Goal: Check status: Check status

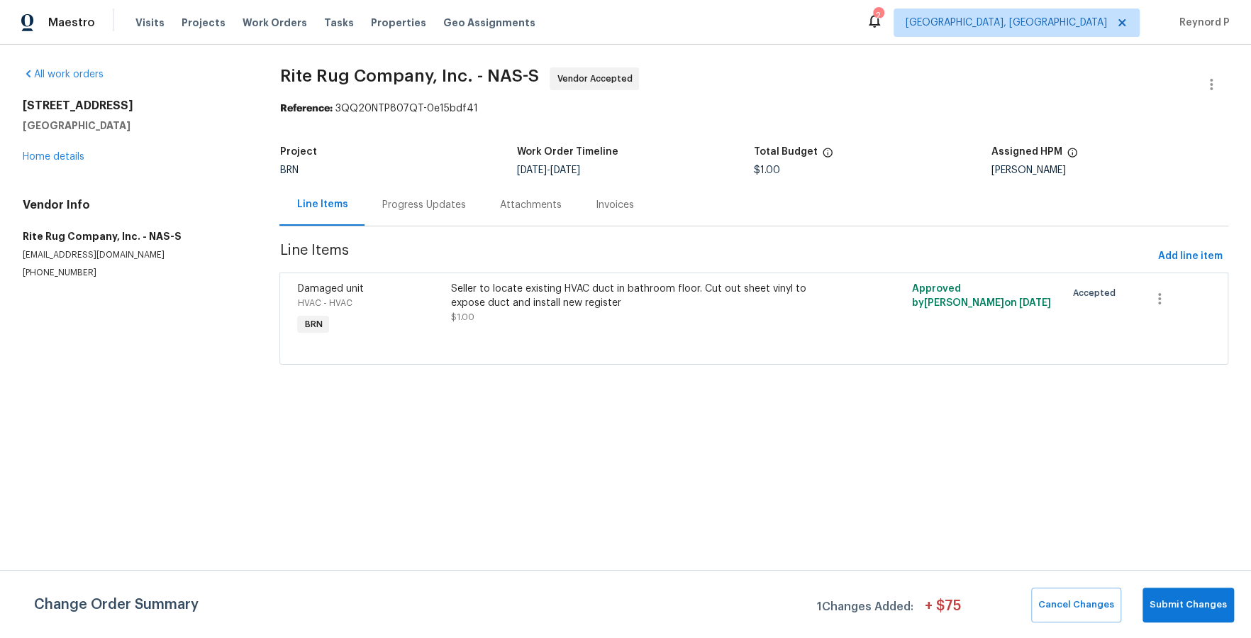
click at [429, 211] on div "Progress Updates" at bounding box center [424, 205] width 84 height 14
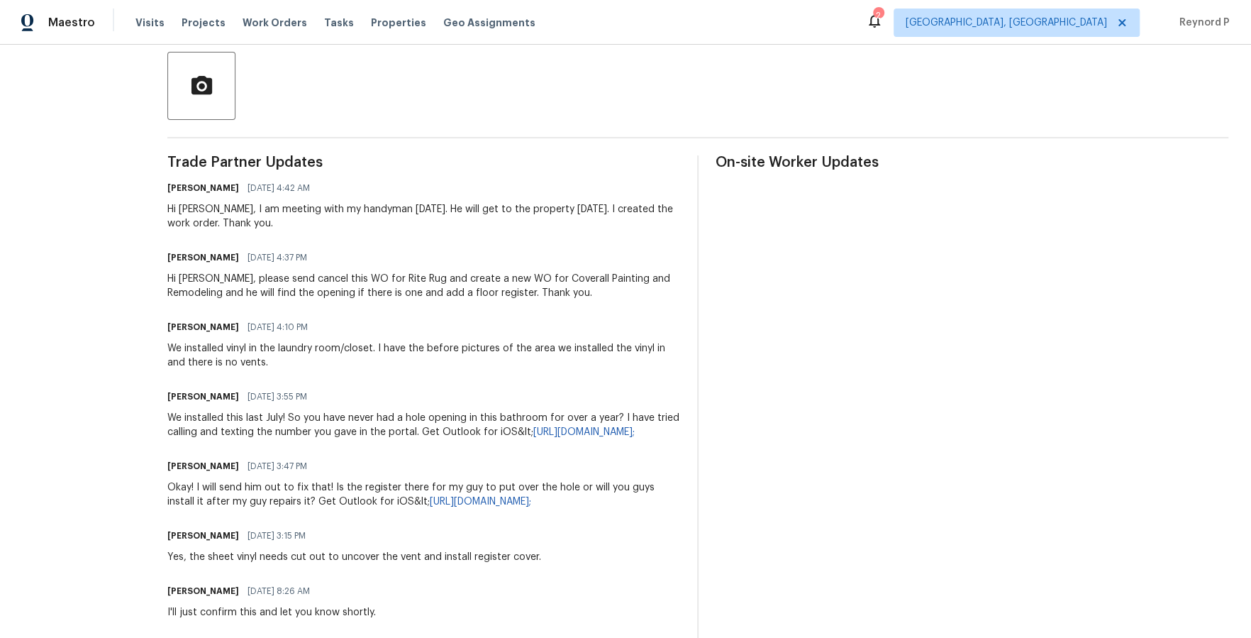
scroll to position [327, 0]
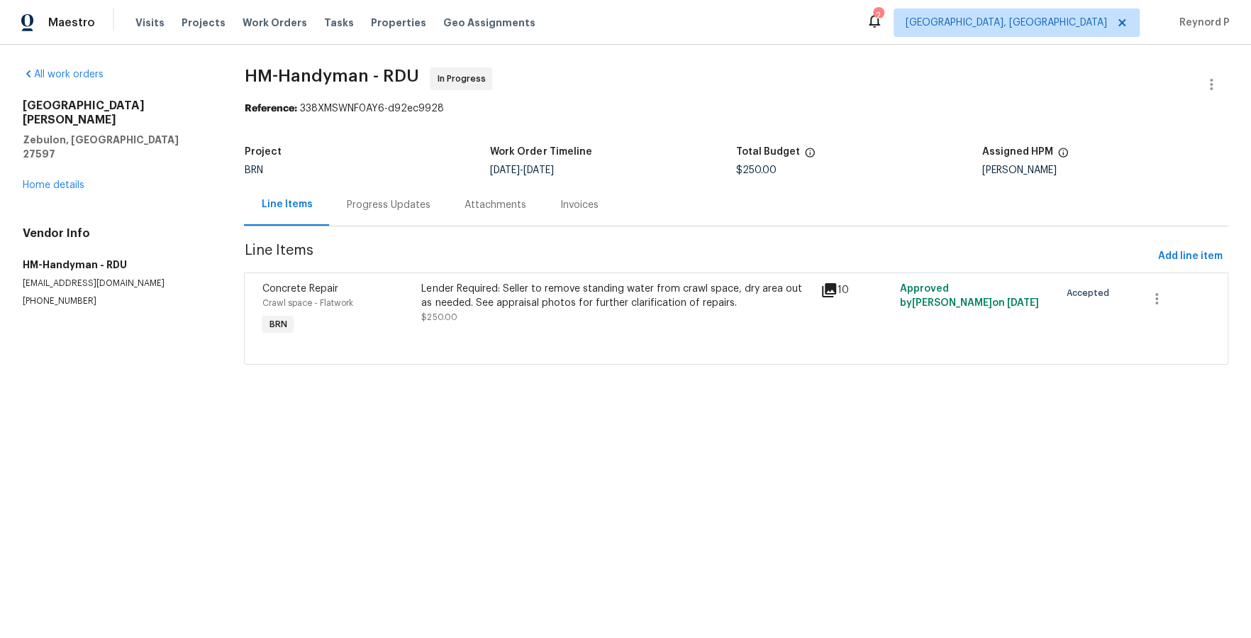
click at [491, 299] on div "Lender Required: Seller to remove standing water from crawl space, dry area out…" at bounding box center [616, 296] width 390 height 28
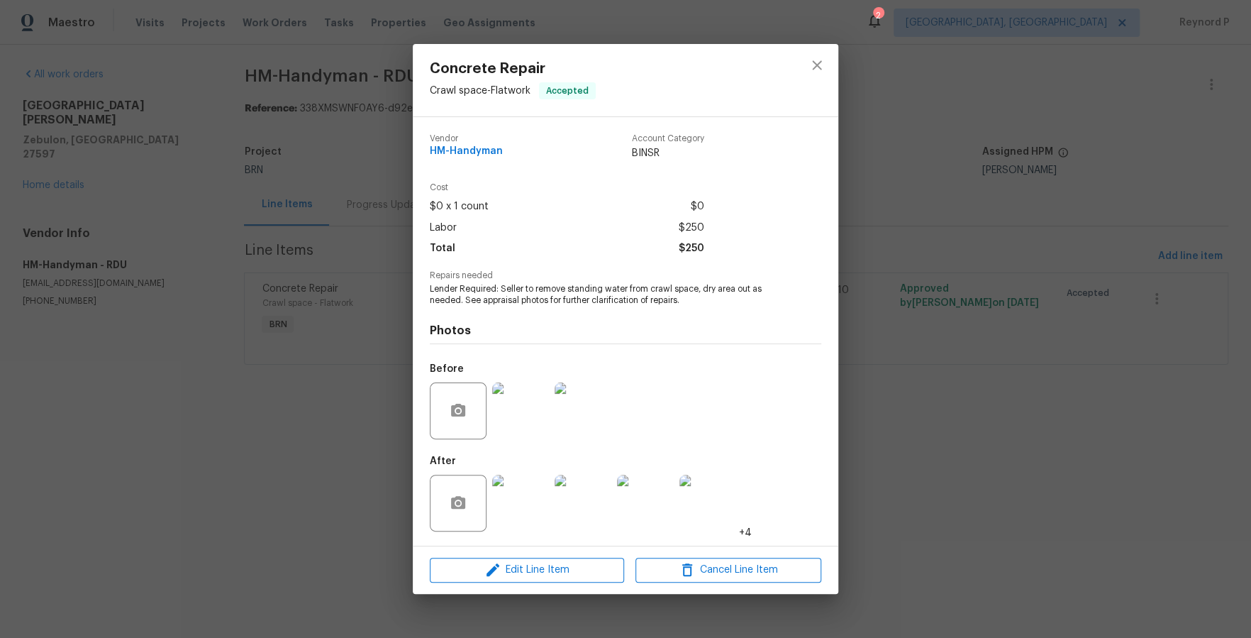
click at [377, 485] on div "Concrete Repair Crawl space - Flatwork Accepted Vendor HM-Handyman Account Cate…" at bounding box center [625, 319] width 1251 height 638
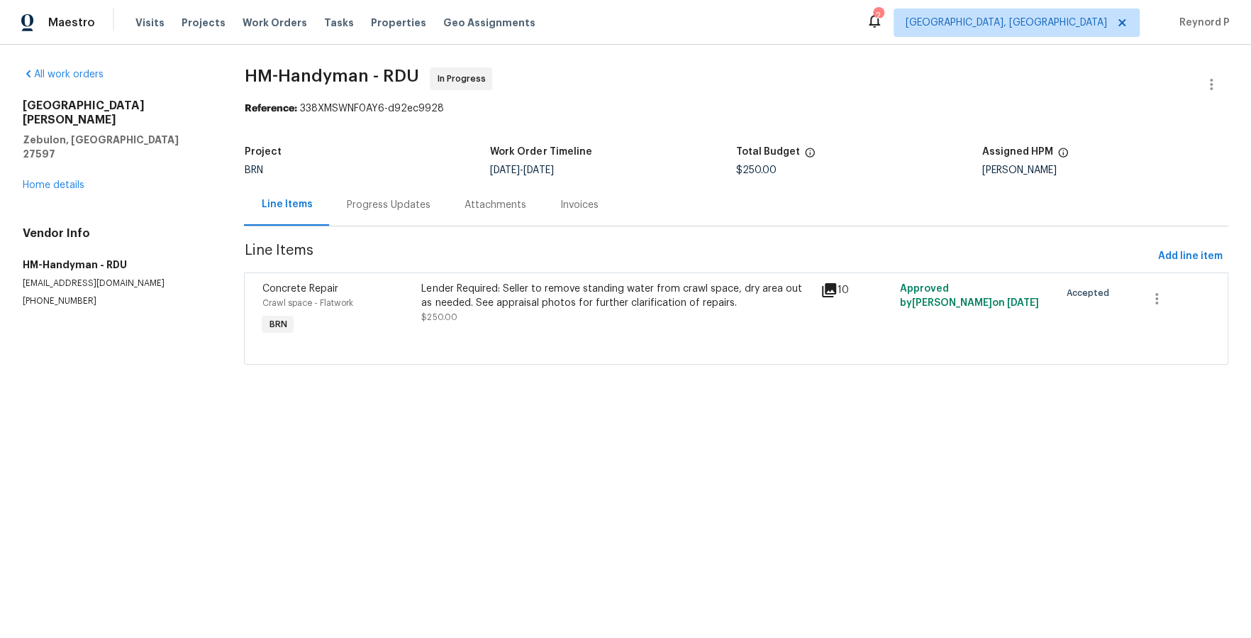
click at [379, 196] on div "Progress Updates" at bounding box center [388, 205] width 118 height 42
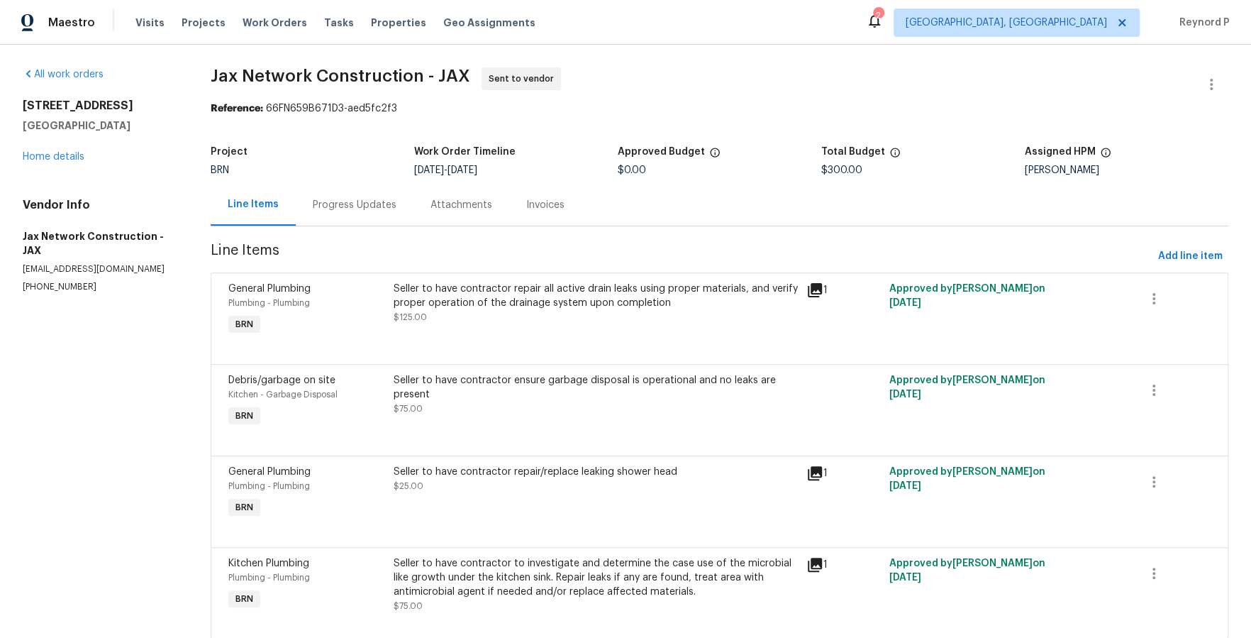
click at [514, 128] on section "Jax Network Construction - JAX Sent to vendor Reference: 66FN659B671D3-aed5fc2f…" at bounding box center [720, 361] width 1018 height 589
click at [353, 194] on div "Progress Updates" at bounding box center [355, 205] width 118 height 42
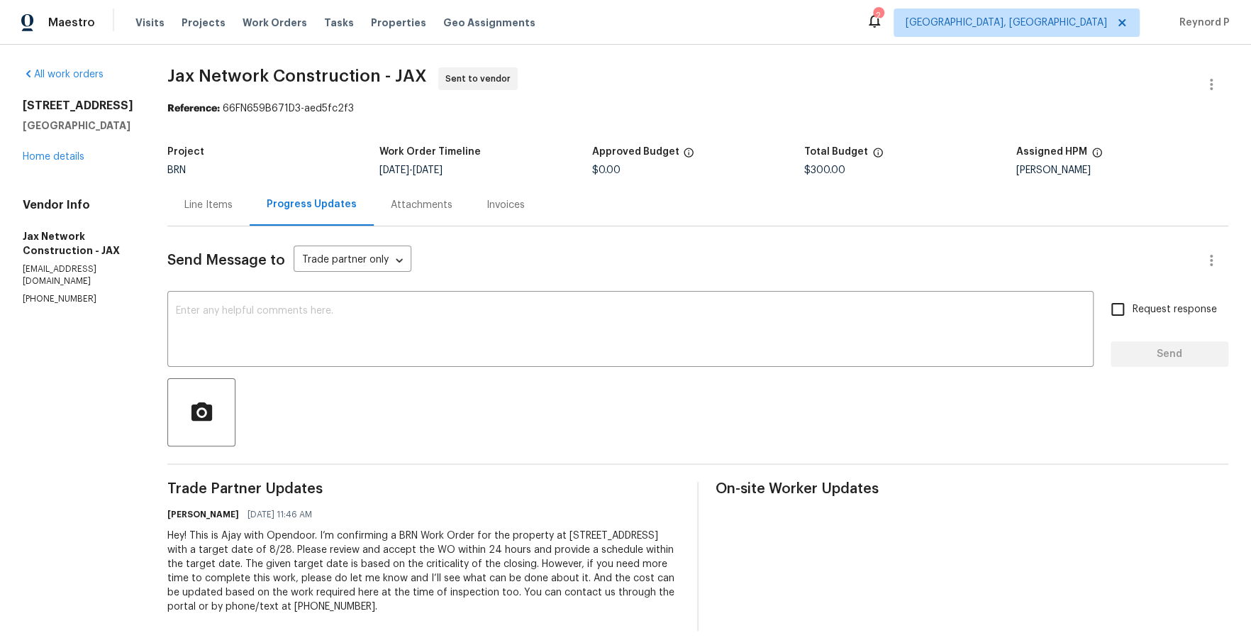
scroll to position [16, 0]
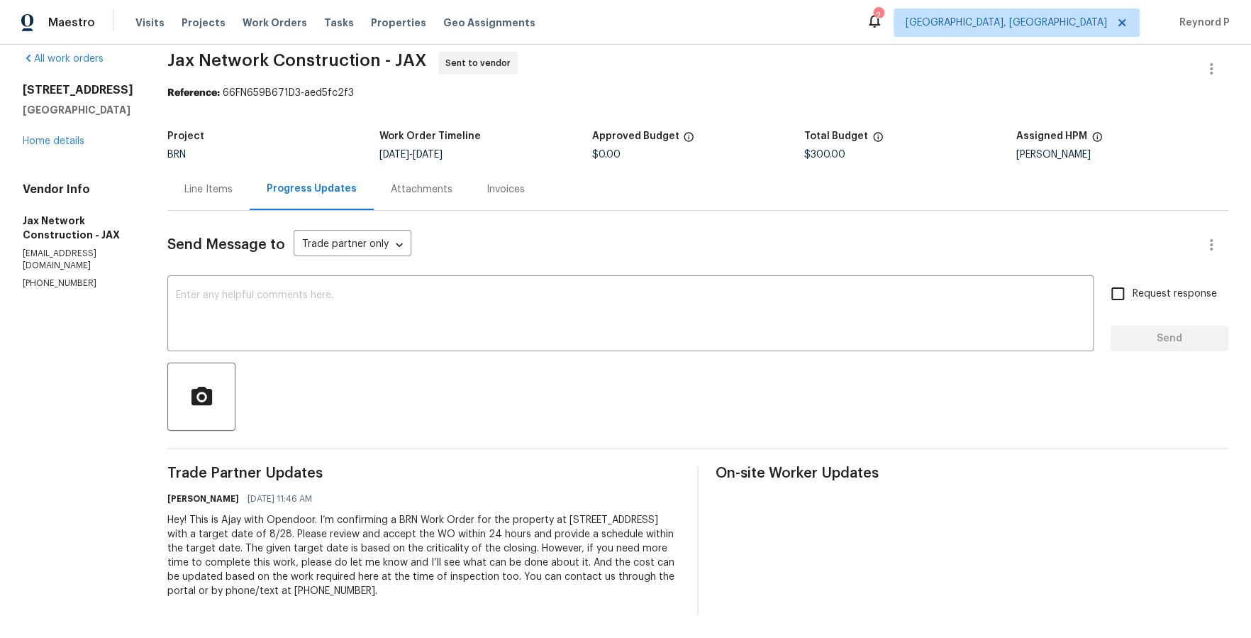
click at [666, 74] on span "Jax Network Construction - JAX Sent to vendor" at bounding box center [680, 69] width 1027 height 34
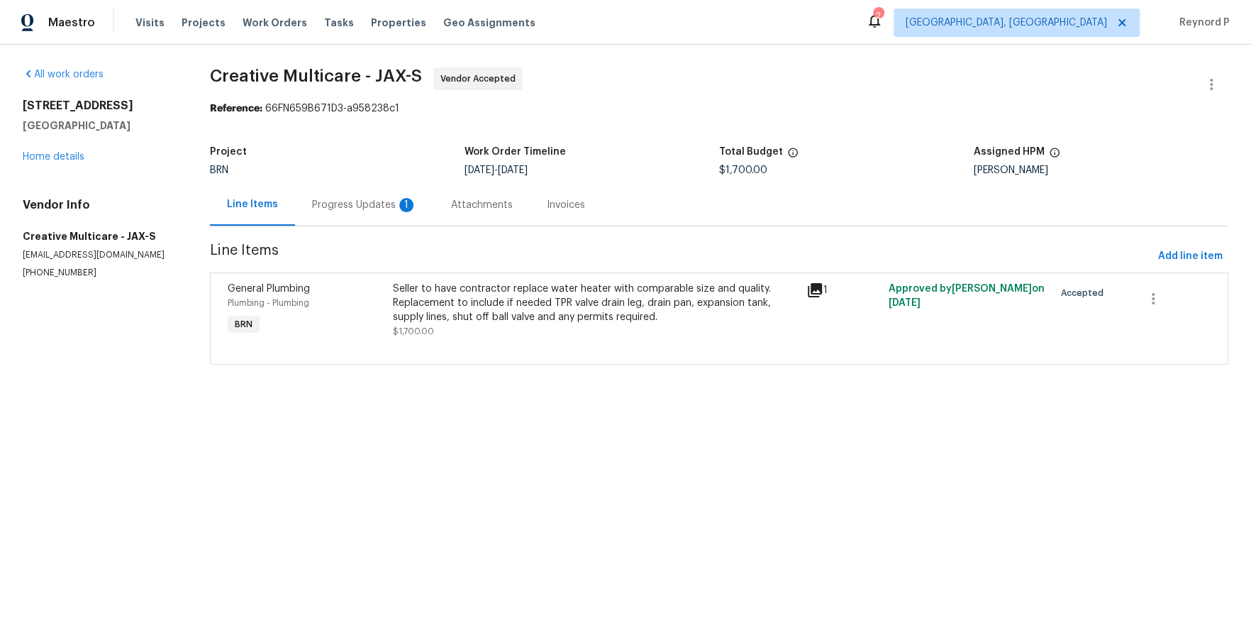
click at [392, 209] on div "Progress Updates 1" at bounding box center [364, 205] width 105 height 14
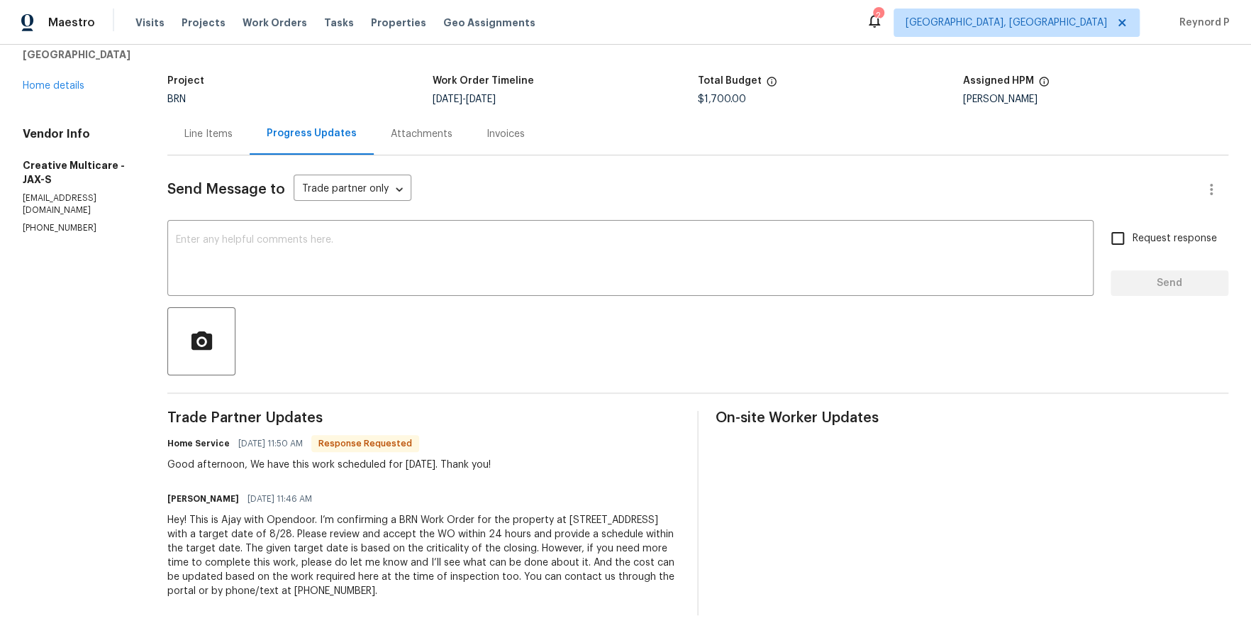
scroll to position [85, 0]
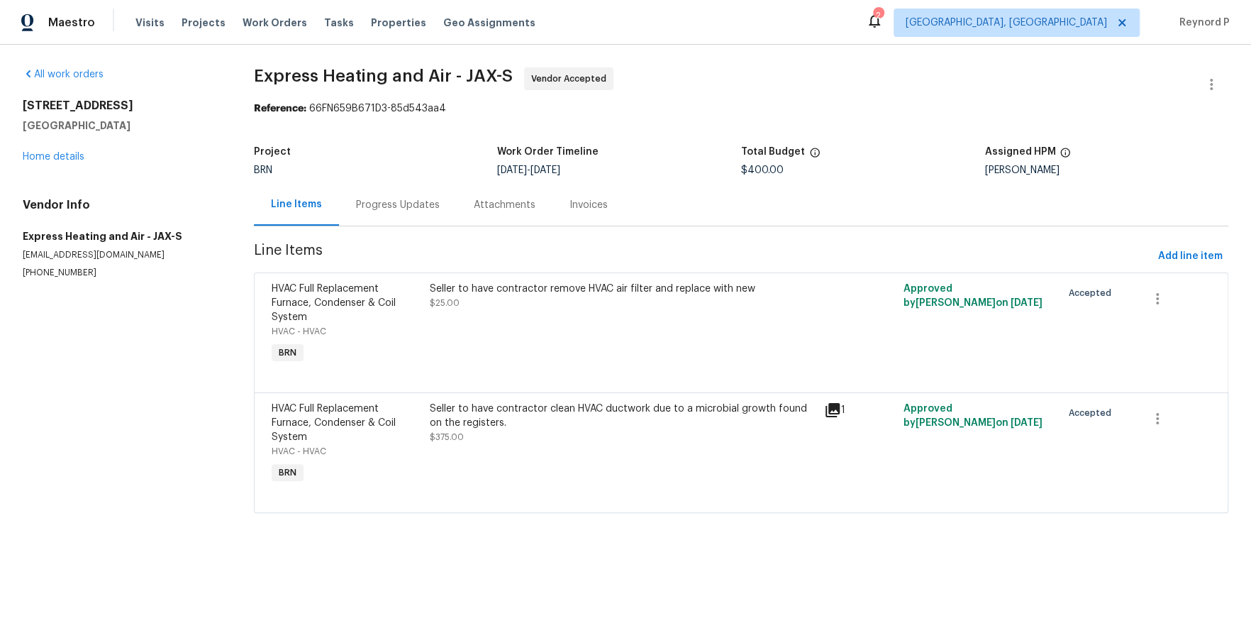
click at [376, 205] on div "Progress Updates" at bounding box center [398, 205] width 84 height 14
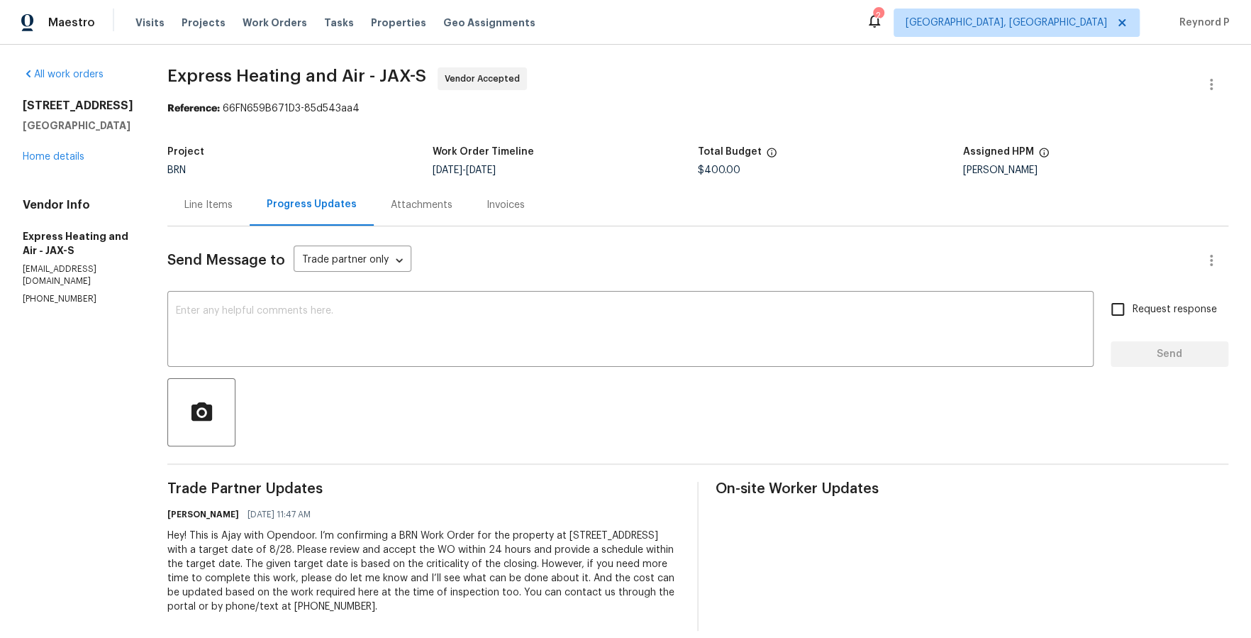
scroll to position [16, 0]
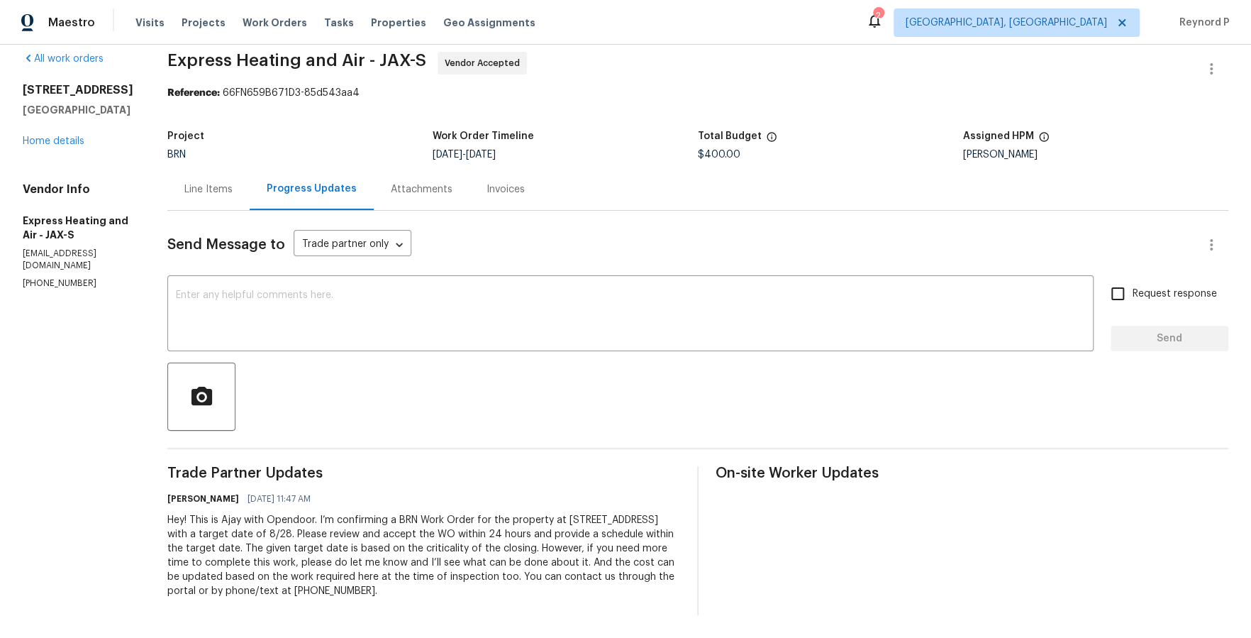
click at [220, 189] on div "Line Items" at bounding box center [208, 189] width 48 height 14
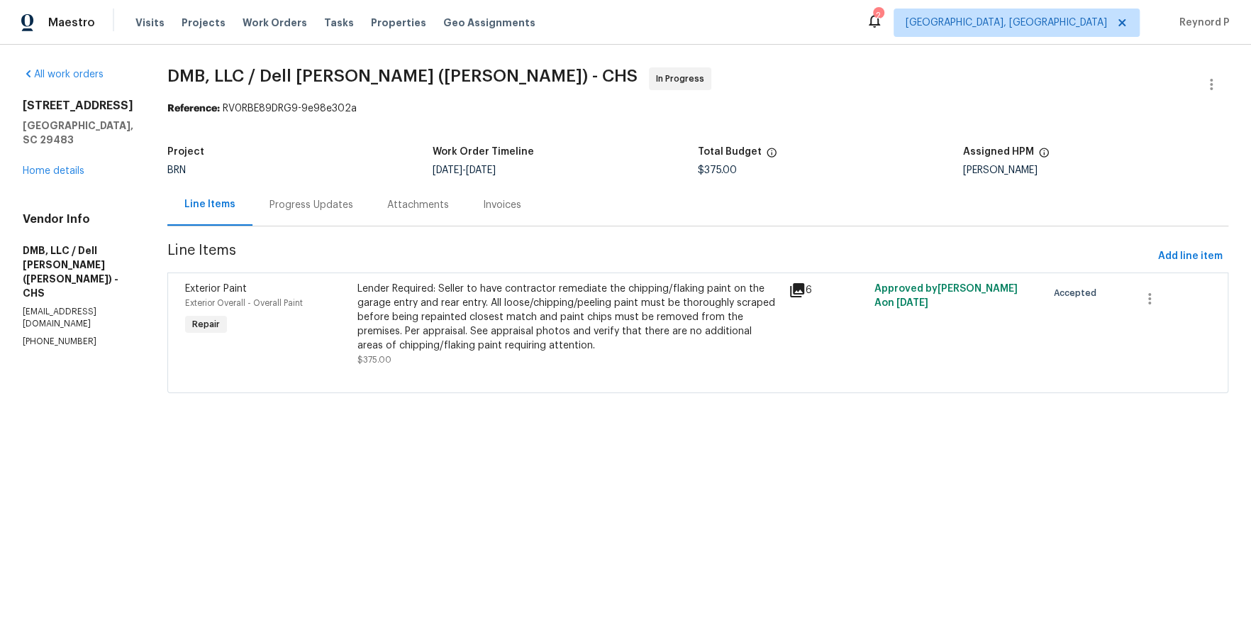
click at [313, 204] on div "Progress Updates" at bounding box center [312, 205] width 84 height 14
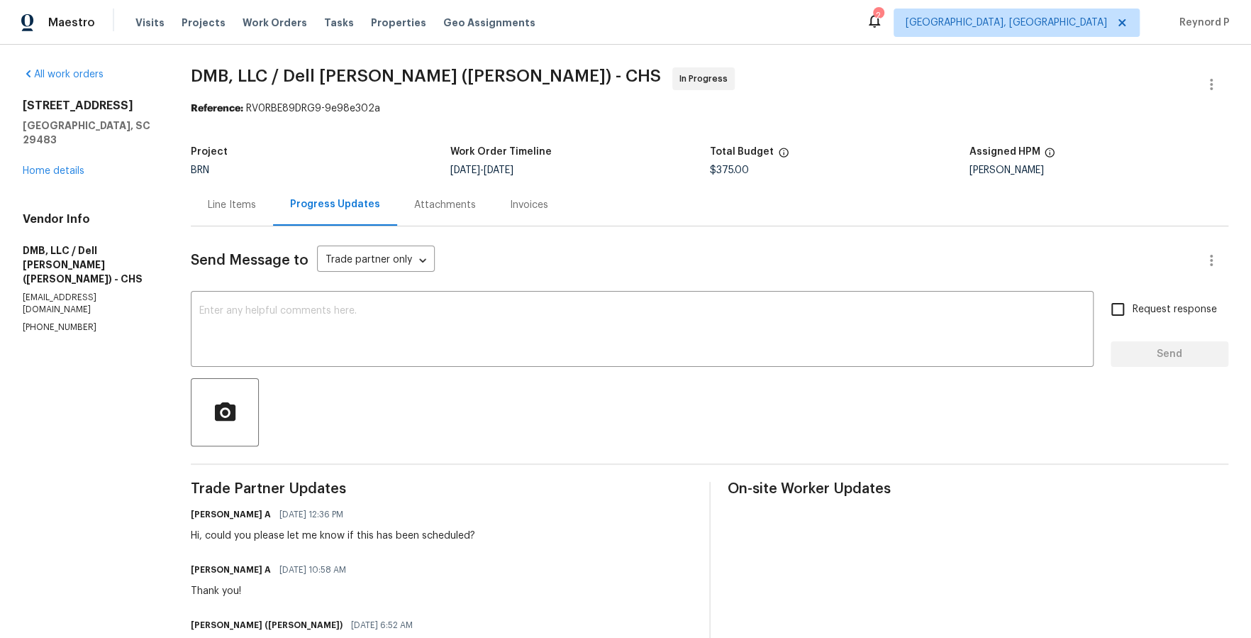
click at [223, 214] on div "Line Items" at bounding box center [232, 205] width 82 height 42
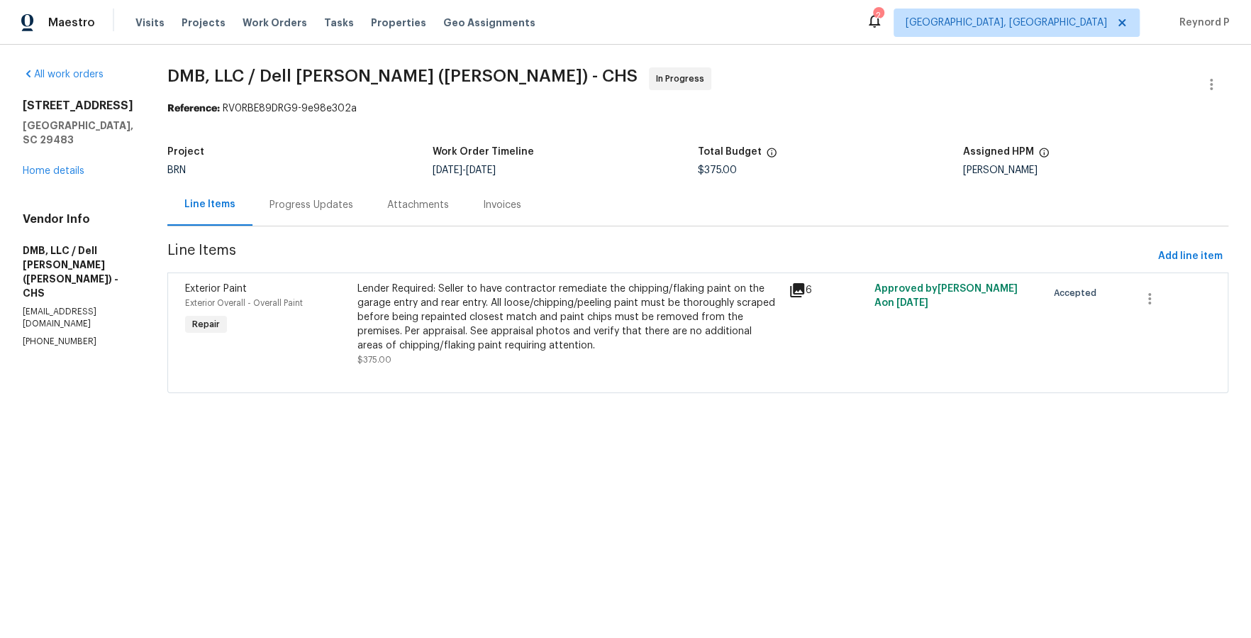
click at [309, 203] on div "Progress Updates" at bounding box center [312, 205] width 84 height 14
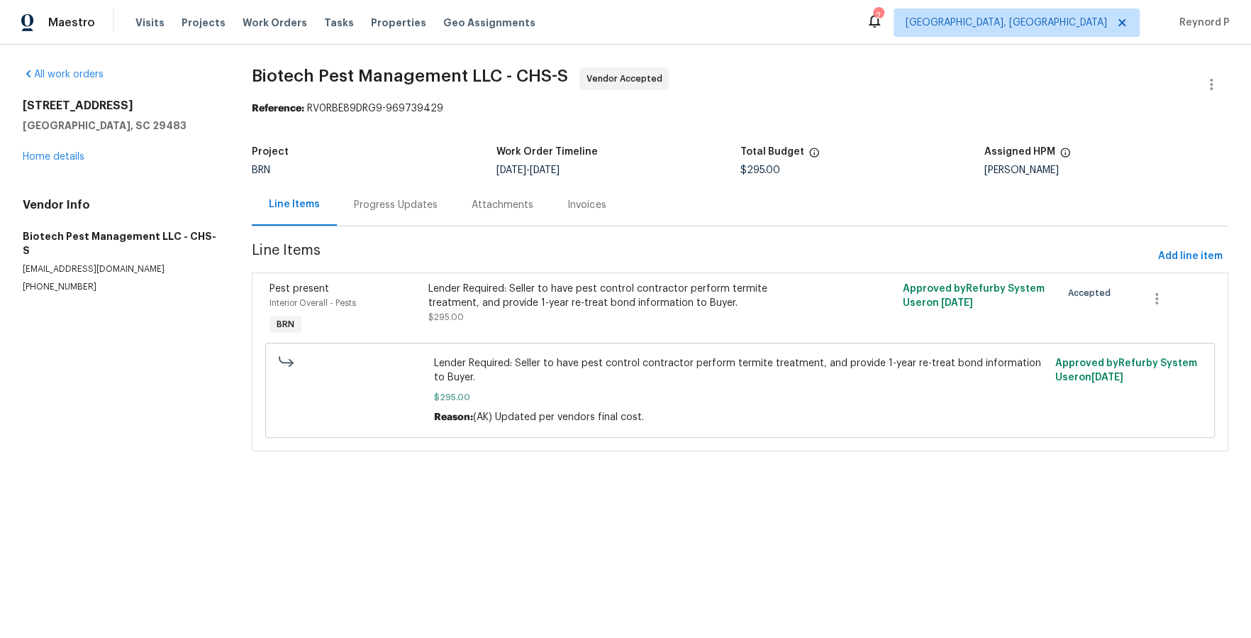
click at [384, 208] on div "Progress Updates" at bounding box center [396, 205] width 84 height 14
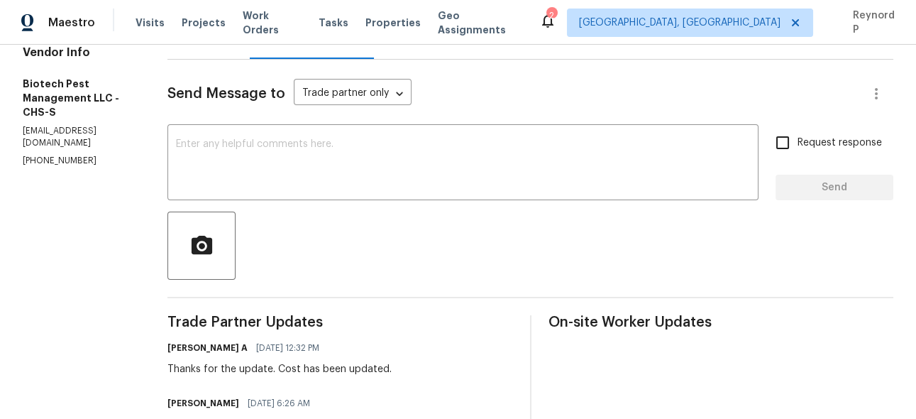
scroll to position [167, 0]
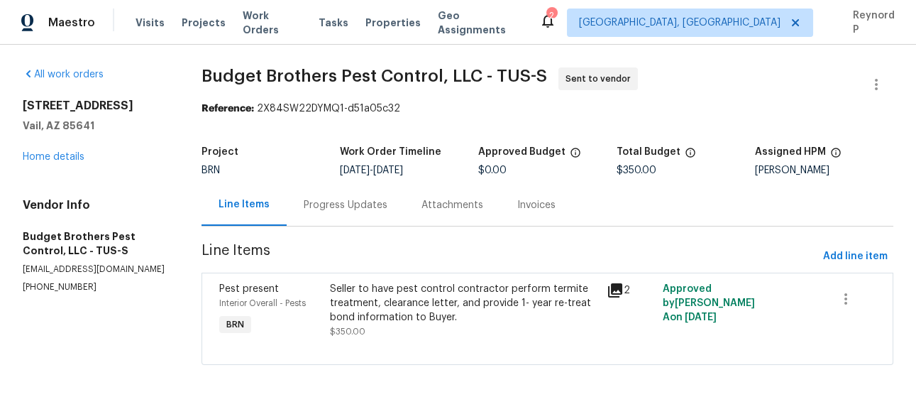
click at [342, 205] on div "Progress Updates" at bounding box center [346, 205] width 84 height 14
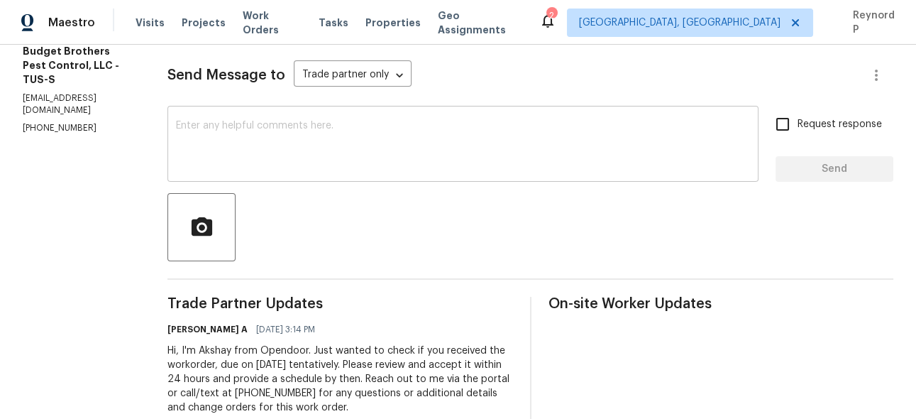
scroll to position [221, 0]
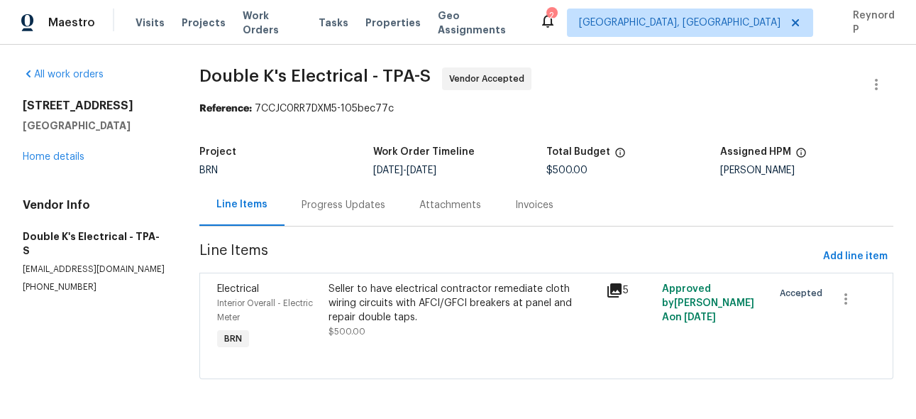
scroll to position [1, 0]
click at [345, 194] on div "Progress Updates" at bounding box center [343, 205] width 118 height 42
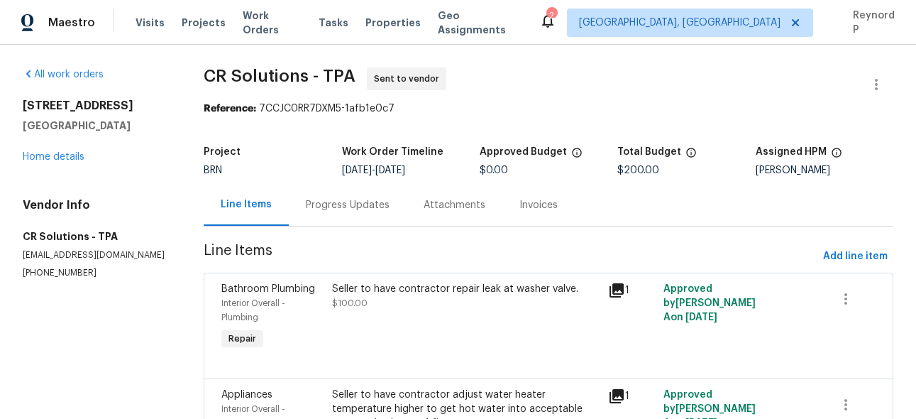
click at [317, 198] on div "Progress Updates" at bounding box center [348, 205] width 118 height 42
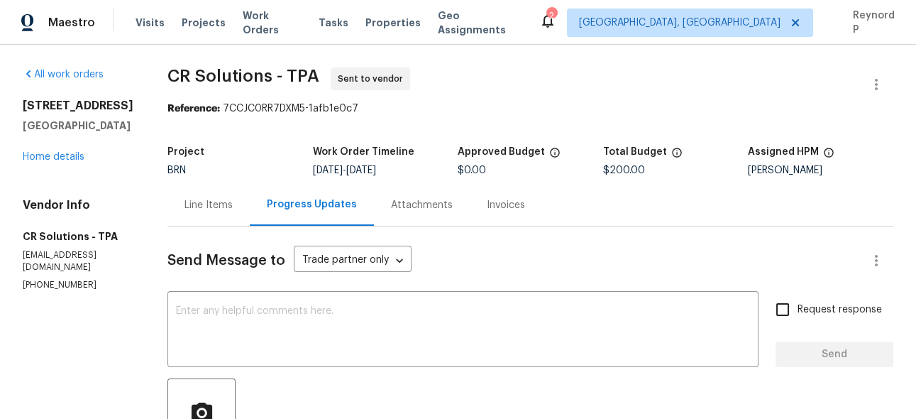
scroll to position [221, 0]
